Goal: Transaction & Acquisition: Purchase product/service

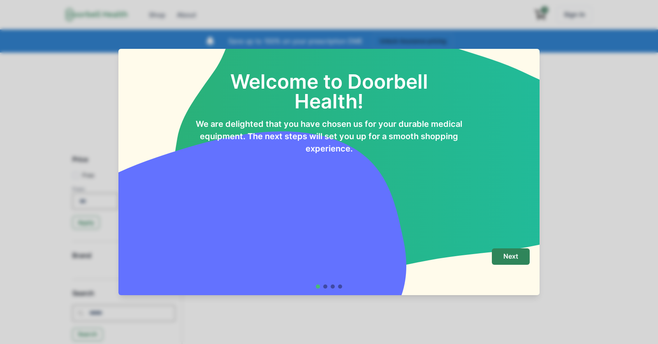
click at [515, 234] on div "Welcome to Doorbell Health! We are delighted that you have chosen us for your d…" at bounding box center [328, 145] width 421 height 193
click at [515, 255] on p "Next" at bounding box center [510, 257] width 15 height 8
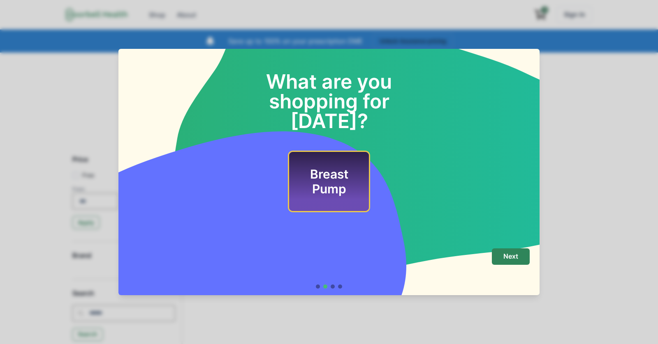
click at [515, 255] on p "Next" at bounding box center [510, 257] width 15 height 8
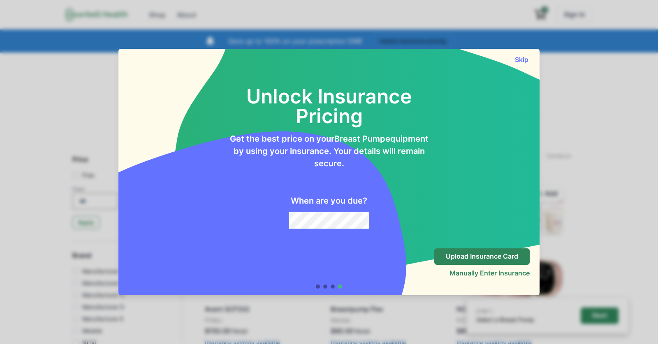
click at [523, 72] on div "Unlock Insurance Pricing Get the best price on your Breast Pump equipment by us…" at bounding box center [328, 148] width 401 height 162
click at [521, 58] on button "Skip" at bounding box center [521, 59] width 16 height 8
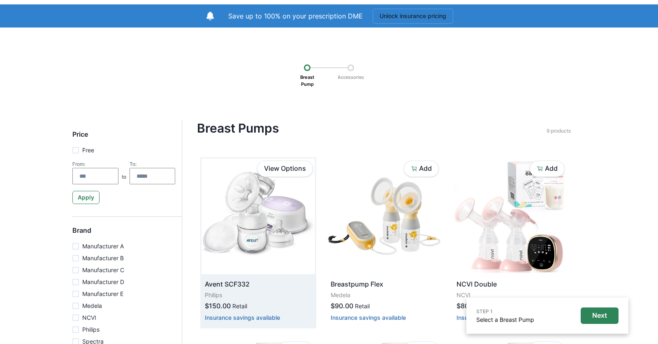
scroll to position [26, 0]
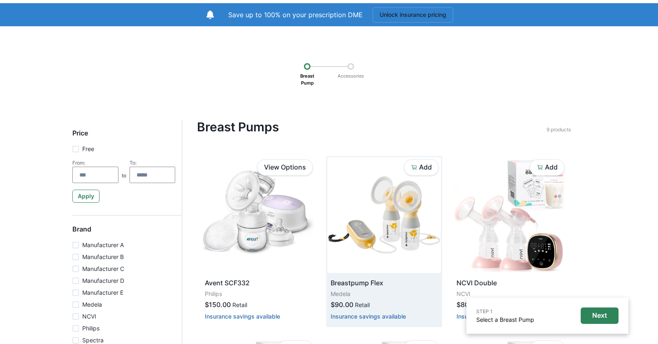
click at [406, 174] on img at bounding box center [383, 215] width 113 height 116
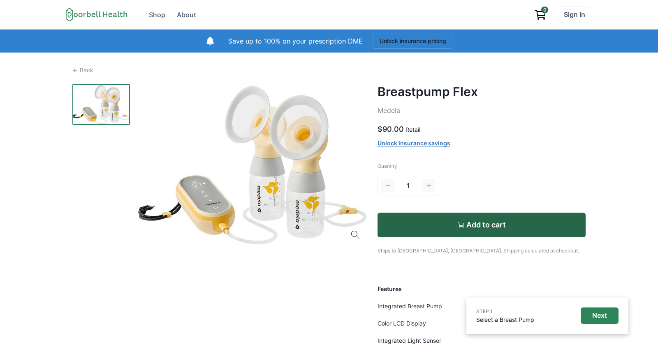
click at [413, 203] on div "Quantity 1 Add to cart Ships to Los Angeles, CA. Shipping calculated at checkou…" at bounding box center [481, 209] width 208 height 92
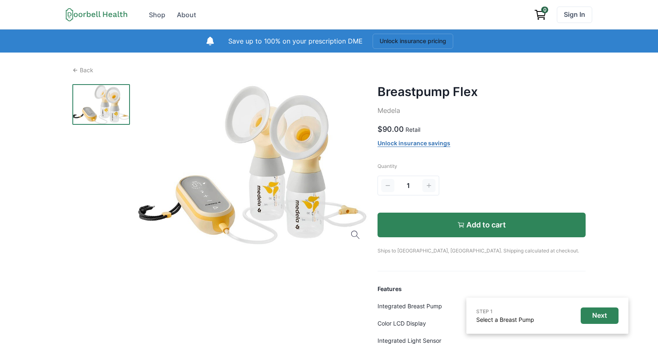
click at [413, 217] on button "Add to cart" at bounding box center [481, 225] width 208 height 25
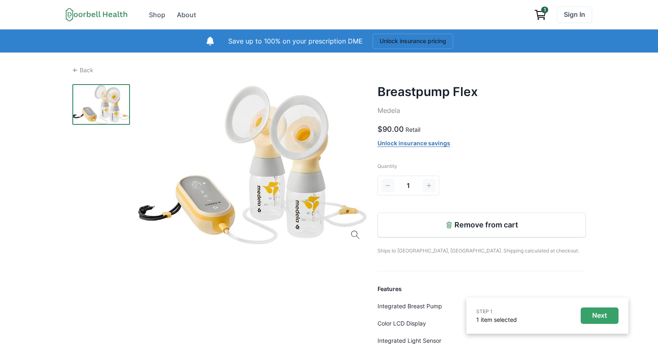
click at [593, 315] on p "Next" at bounding box center [599, 316] width 15 height 8
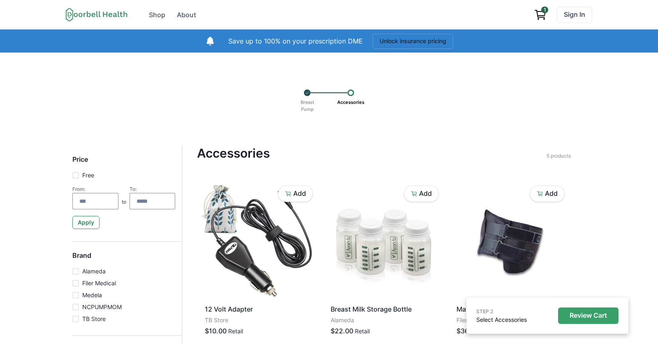
click at [587, 316] on p "Review Cart" at bounding box center [587, 316] width 37 height 8
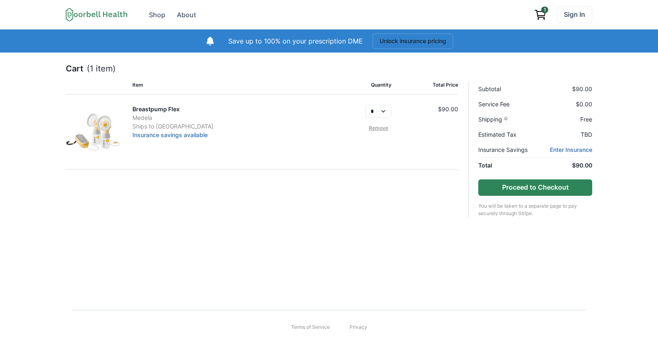
click at [492, 190] on button "Proceed to Checkout" at bounding box center [535, 188] width 114 height 16
click at [92, 17] on icon at bounding box center [97, 15] width 62 height 14
click at [97, 15] on icon at bounding box center [97, 15] width 62 height 14
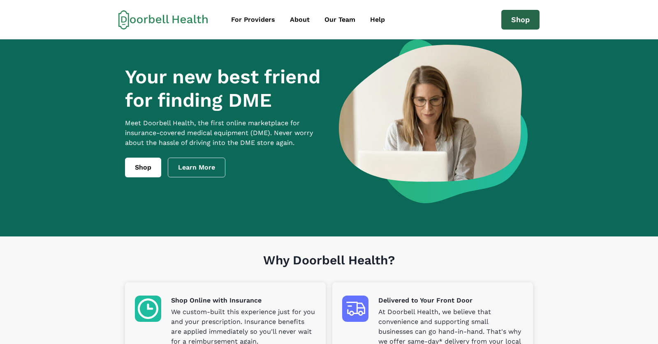
click at [510, 19] on link "Shop" at bounding box center [520, 20] width 38 height 20
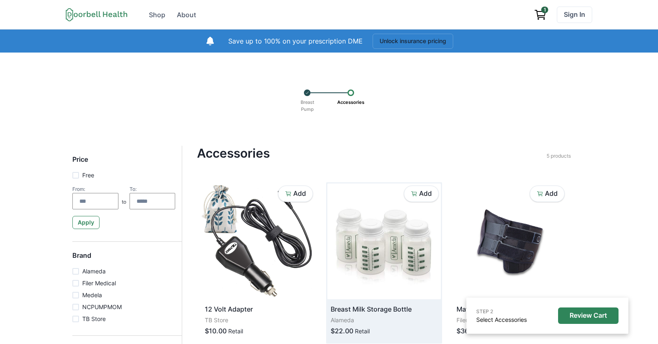
scroll to position [23, 0]
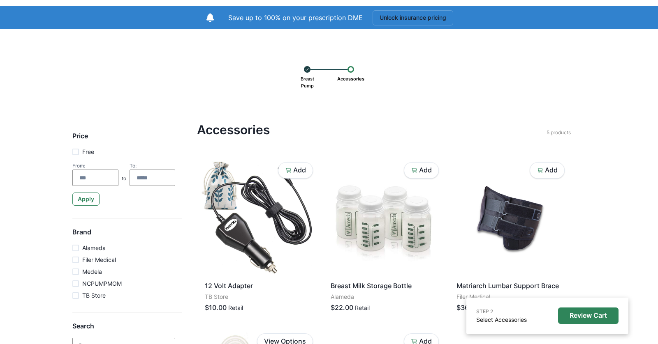
click at [305, 73] on p "Breast Pump" at bounding box center [307, 82] width 19 height 19
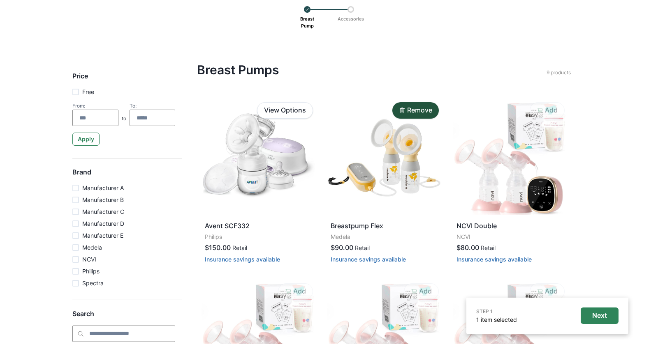
scroll to position [102, 0]
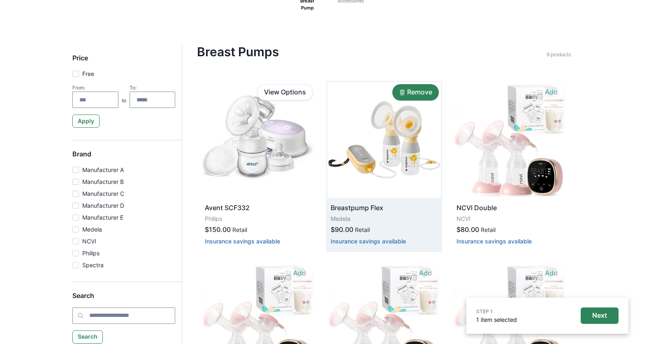
click at [416, 93] on p "Remove" at bounding box center [419, 92] width 25 height 8
click at [422, 91] on p "Add" at bounding box center [425, 92] width 13 height 8
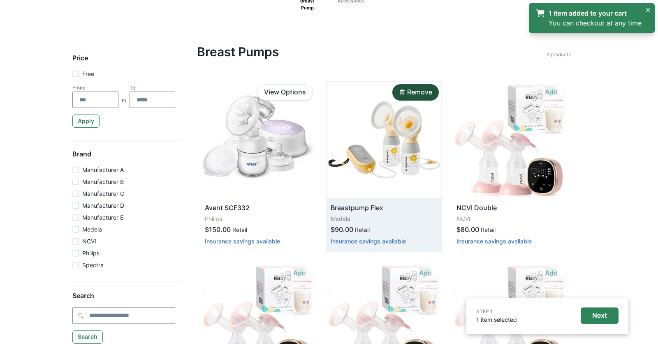
click at [586, 15] on link "1 item added to your cart You can checkout at any time" at bounding box center [588, 18] width 106 height 20
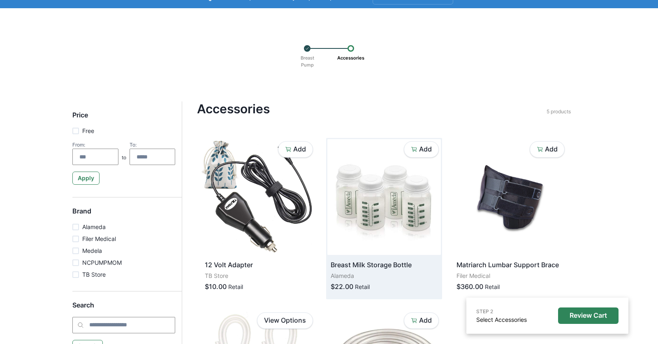
scroll to position [36, 0]
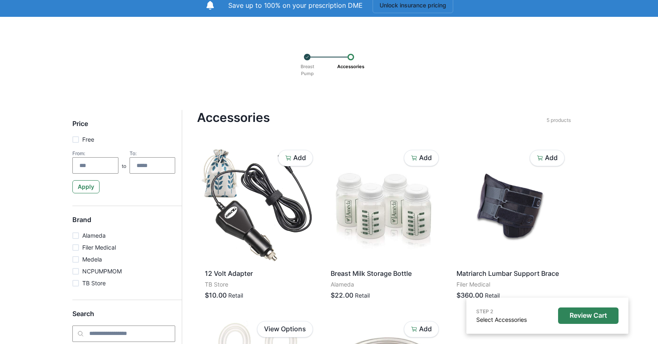
click at [353, 55] on div at bounding box center [350, 57] width 7 height 7
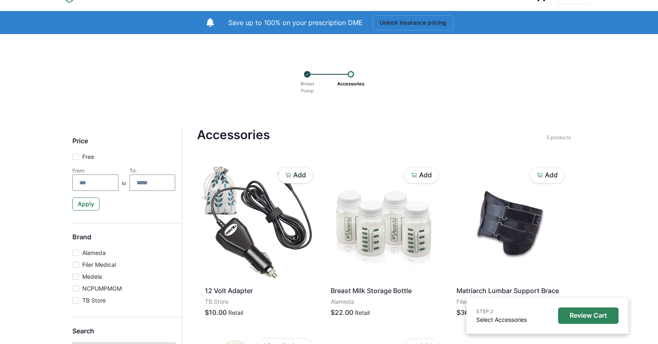
scroll to position [12, 0]
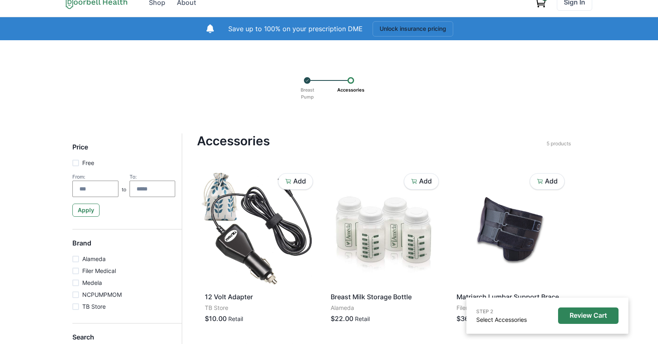
click at [303, 76] on div "Breast Pump Accessories" at bounding box center [328, 87] width 83 height 36
click at [303, 79] on div "Breast Pump Accessories" at bounding box center [328, 87] width 83 height 36
click at [309, 80] on icon at bounding box center [307, 80] width 4 height 7
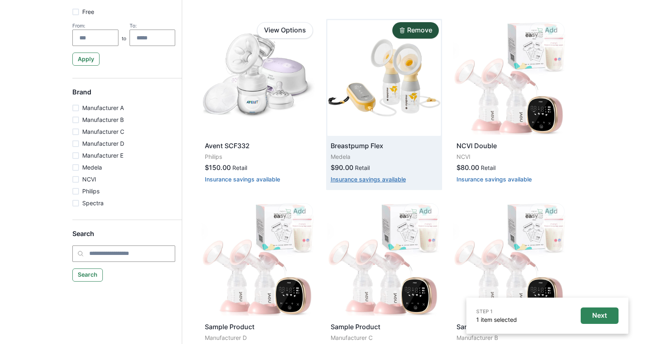
scroll to position [176, 0]
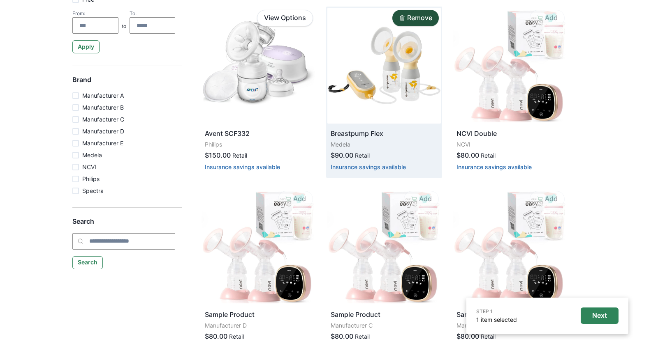
click at [385, 130] on p "Breastpump Flex" at bounding box center [383, 134] width 107 height 10
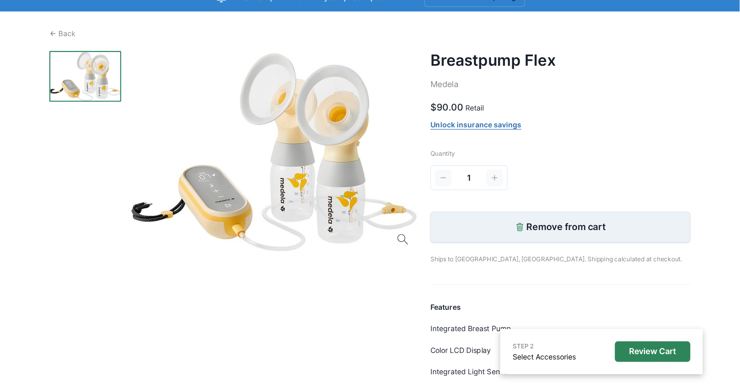
scroll to position [44, 0]
